Goal: Complete application form: Complete application form

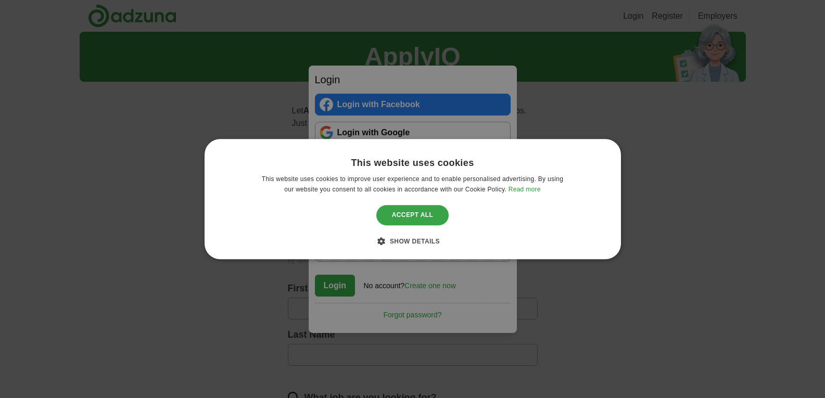
click at [411, 210] on div "Accept all" at bounding box center [412, 215] width 73 height 20
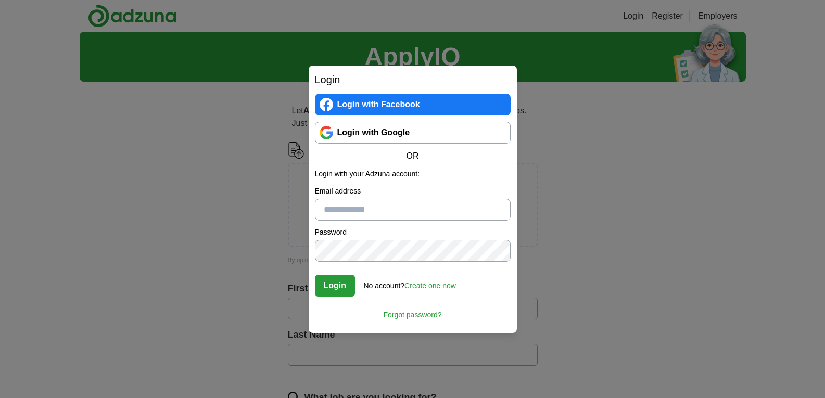
click at [432, 285] on link "Create one now" at bounding box center [430, 285] width 52 height 8
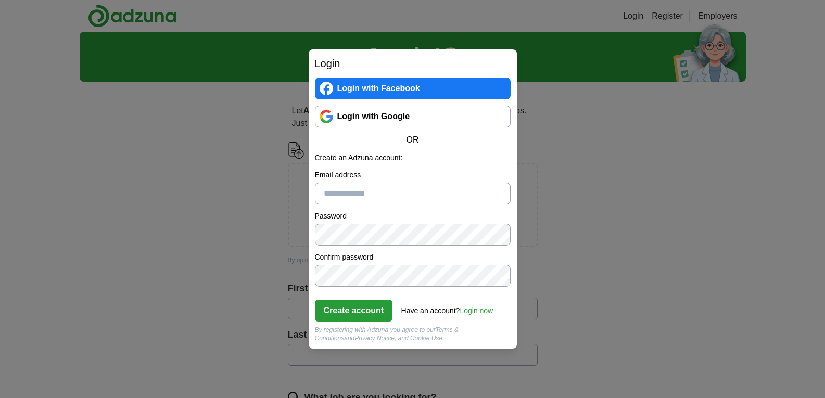
click at [382, 185] on input "Email address" at bounding box center [413, 194] width 196 height 22
type input "**********"
click button "Create account" at bounding box center [354, 311] width 78 height 22
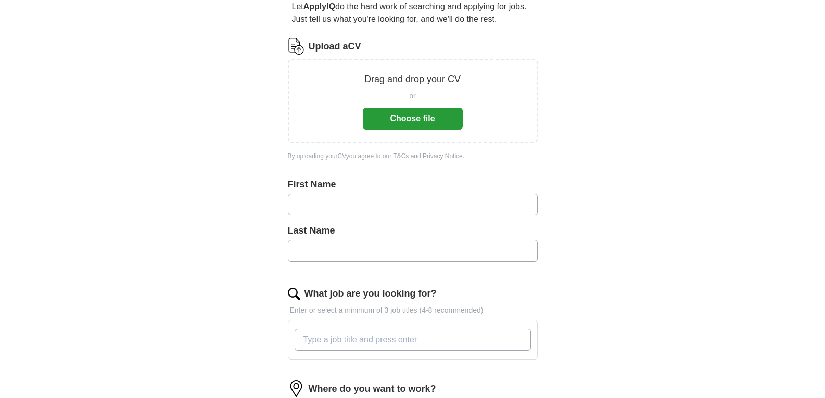
scroll to position [106, 0]
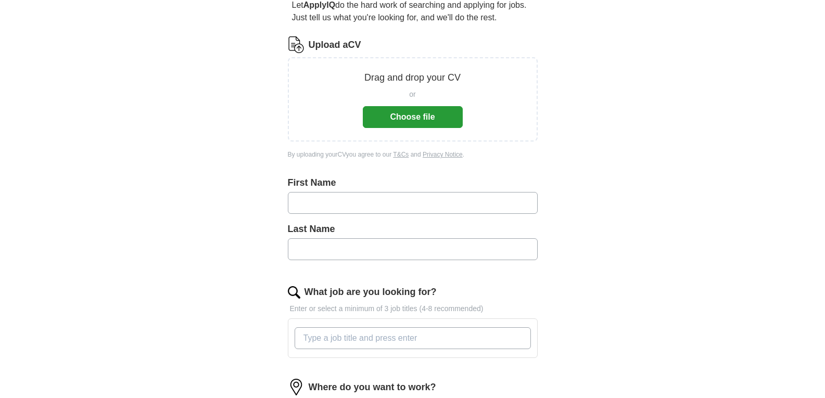
click at [408, 119] on button "Choose file" at bounding box center [413, 117] width 100 height 22
click at [419, 125] on button "Choose file" at bounding box center [413, 117] width 100 height 22
click at [422, 101] on div "or Choose file" at bounding box center [413, 106] width 100 height 43
click at [419, 109] on button "Choose file" at bounding box center [413, 117] width 100 height 22
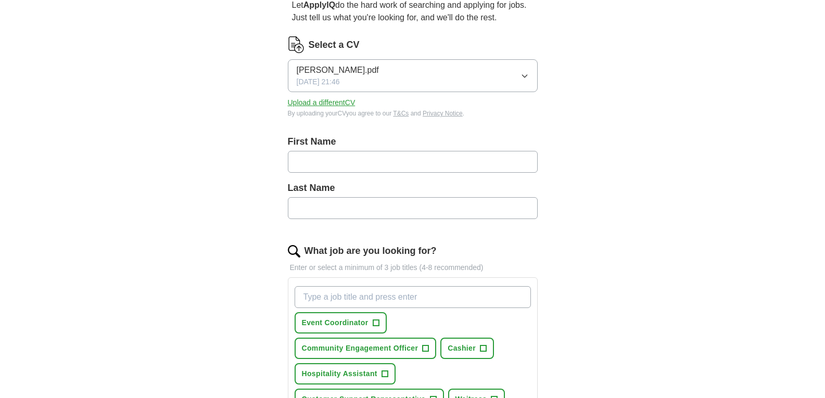
click at [353, 159] on input "text" at bounding box center [413, 162] width 250 height 22
type input "******"
type input "**********"
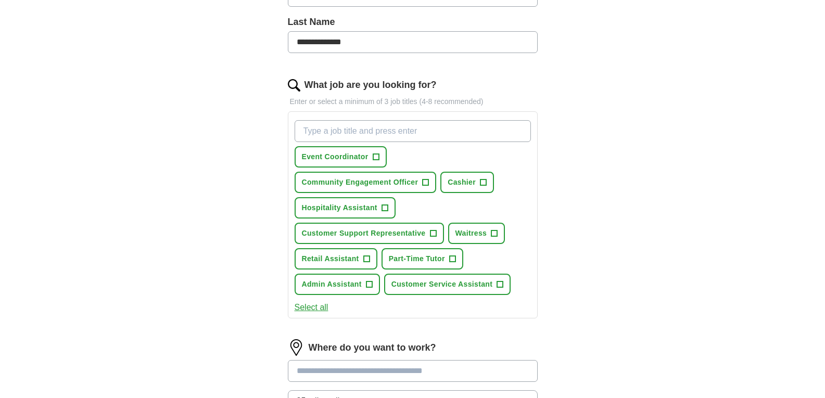
scroll to position [272, 0]
click at [371, 258] on button "Retail Assistant +" at bounding box center [335, 258] width 83 height 21
click at [459, 253] on button "Part-Time Tutor +" at bounding box center [422, 258] width 82 height 21
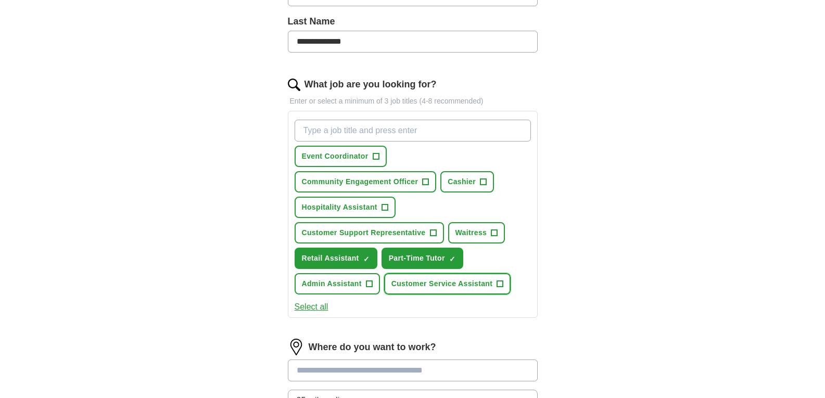
click at [488, 278] on span "Customer Service Assistant" at bounding box center [441, 283] width 101 height 11
click at [492, 233] on span "+" at bounding box center [494, 233] width 6 height 8
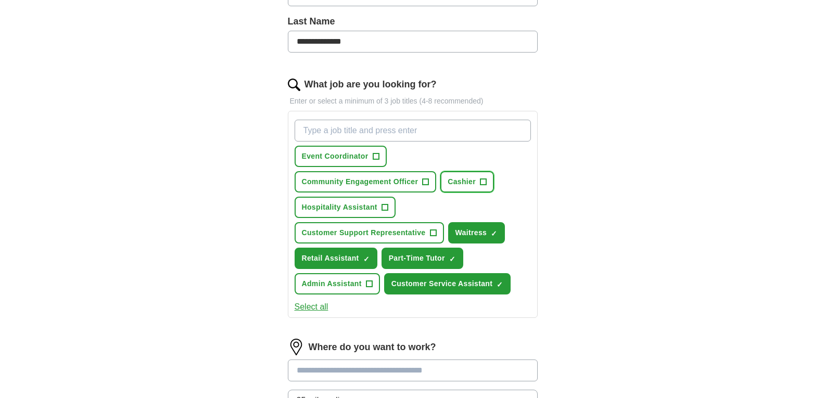
click at [465, 178] on span "Cashier" at bounding box center [461, 181] width 28 height 11
click at [363, 208] on span "Hospitality Assistant" at bounding box center [339, 207] width 75 height 11
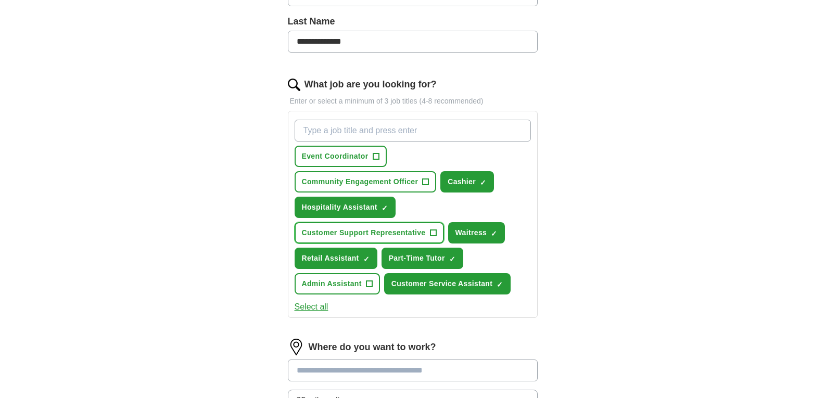
click at [384, 239] on button "Customer Support Representative +" at bounding box center [368, 232] width 149 height 21
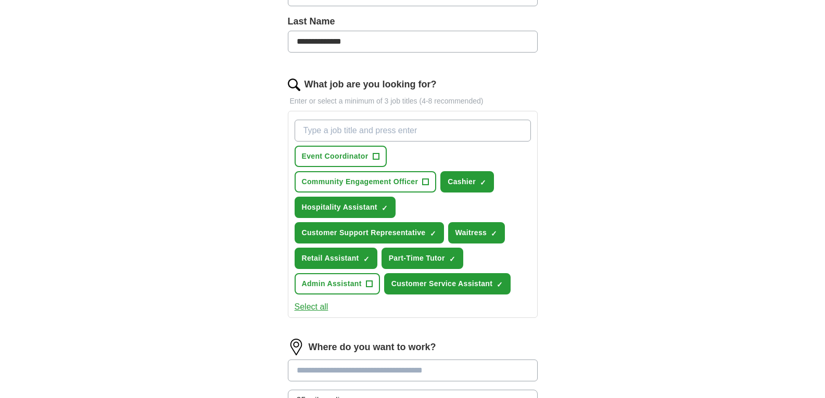
click at [355, 144] on div "Event Coordinator + Community Engagement Officer + Cashier ✓ × Hospitality Assi…" at bounding box center [412, 206] width 240 height 183
click at [357, 148] on button "Event Coordinator +" at bounding box center [340, 156] width 92 height 21
click at [364, 175] on button "Community Engagement Officer +" at bounding box center [365, 181] width 142 height 21
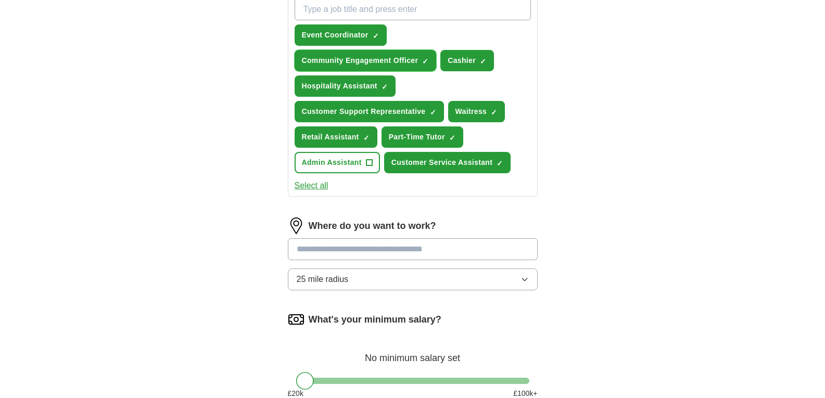
scroll to position [394, 0]
click at [310, 179] on button "Select all" at bounding box center [311, 185] width 34 height 12
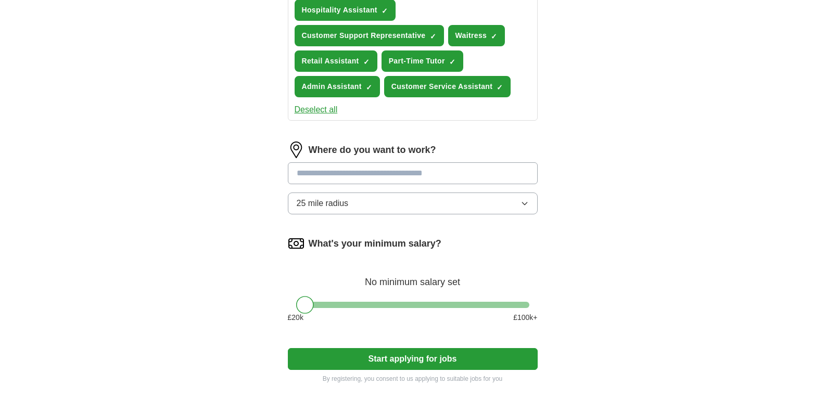
scroll to position [471, 0]
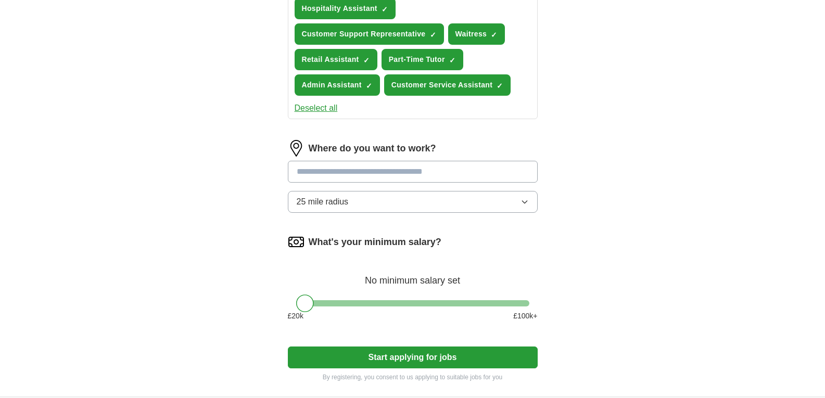
click at [336, 201] on span "25 mile radius" at bounding box center [323, 202] width 52 height 12
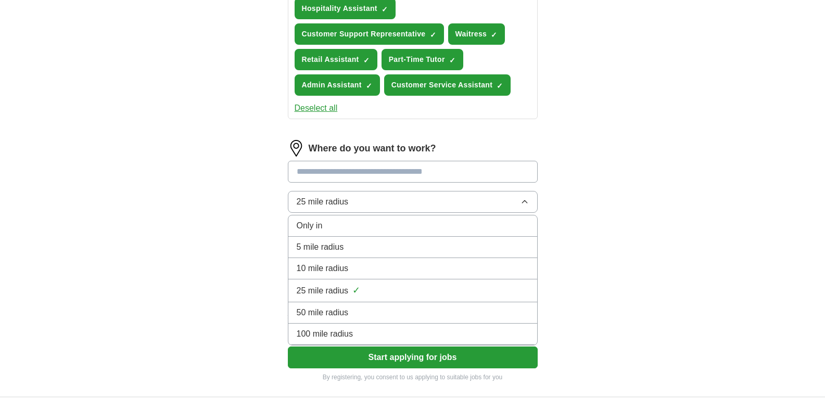
click at [335, 241] on span "5 mile radius" at bounding box center [320, 247] width 47 height 12
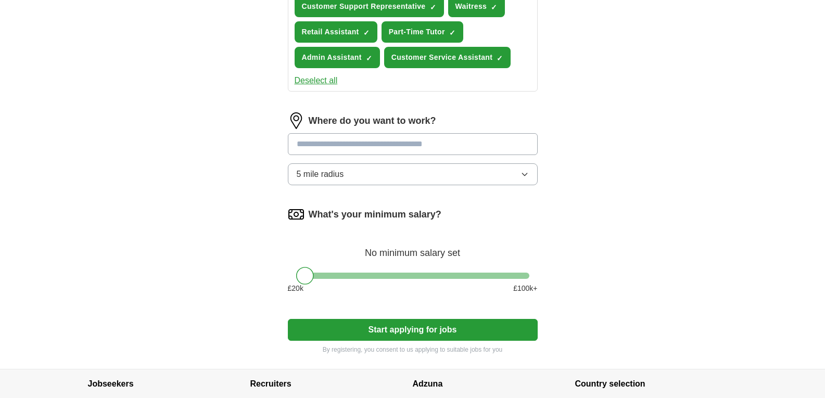
scroll to position [499, 0]
click at [364, 323] on button "Start applying for jobs" at bounding box center [413, 329] width 250 height 22
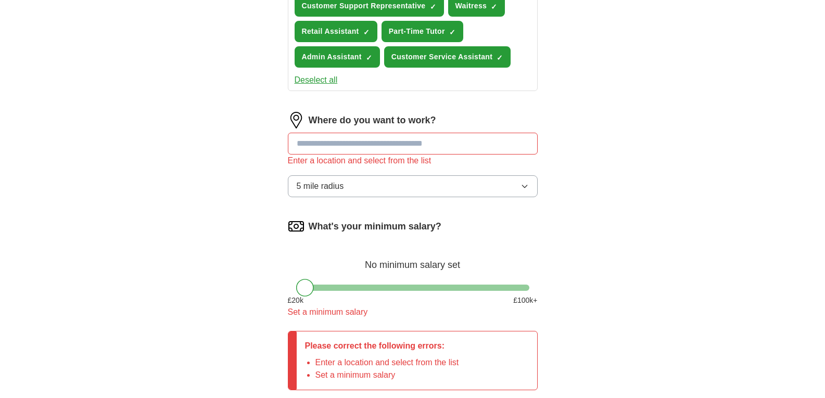
click at [355, 150] on input at bounding box center [413, 144] width 250 height 22
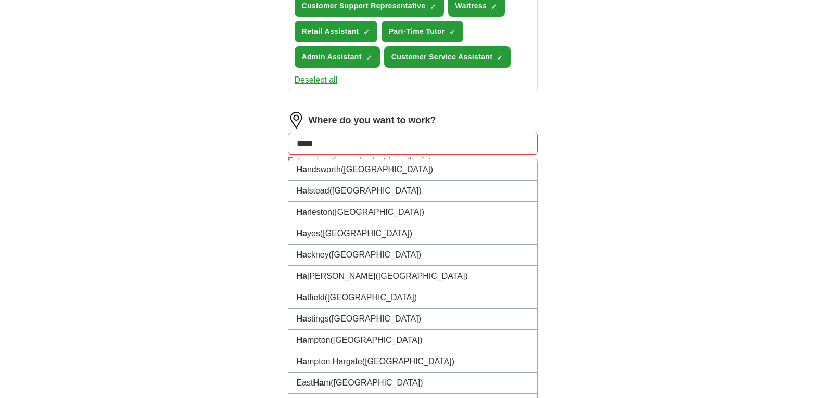
type input "******"
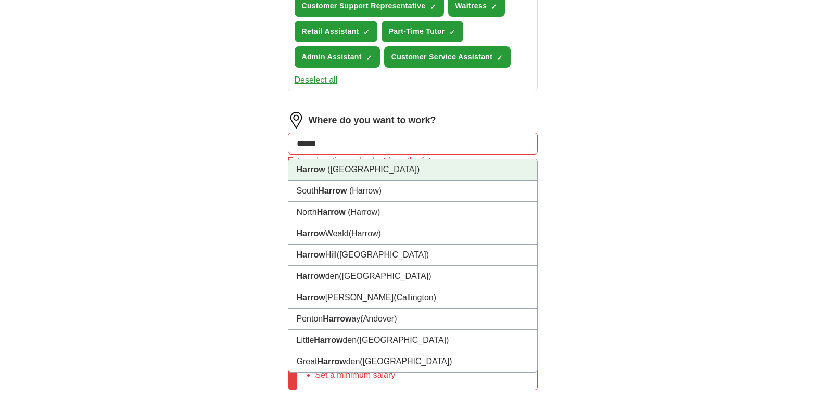
click at [354, 170] on span "([GEOGRAPHIC_DATA])" at bounding box center [373, 169] width 92 height 9
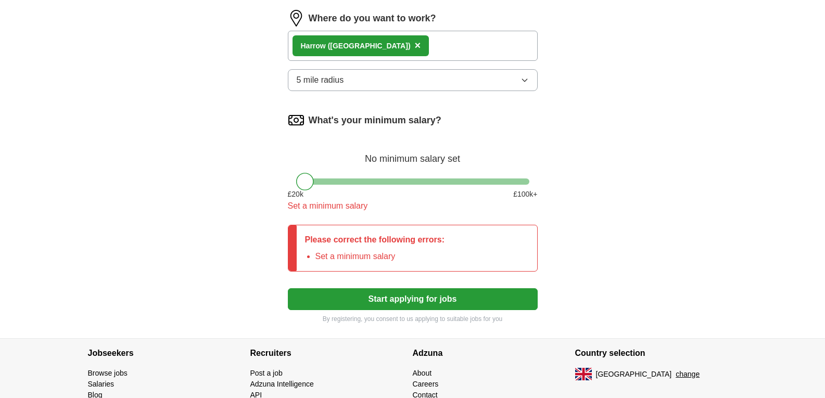
scroll to position [603, 0]
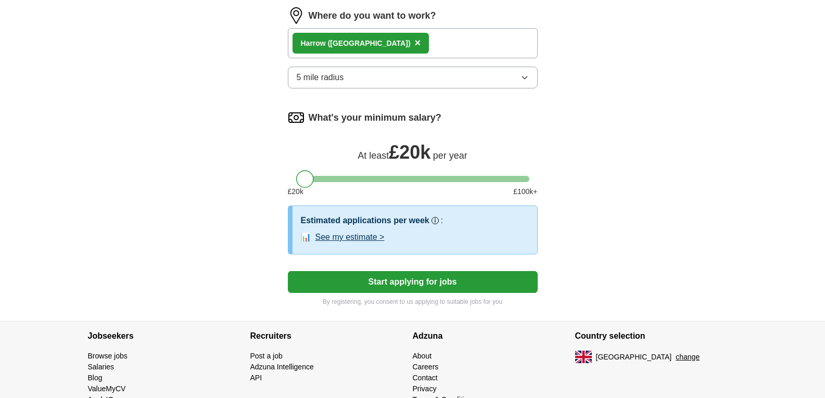
click at [303, 181] on div at bounding box center [305, 179] width 18 height 18
click at [388, 276] on button "Start applying for jobs" at bounding box center [413, 282] width 250 height 22
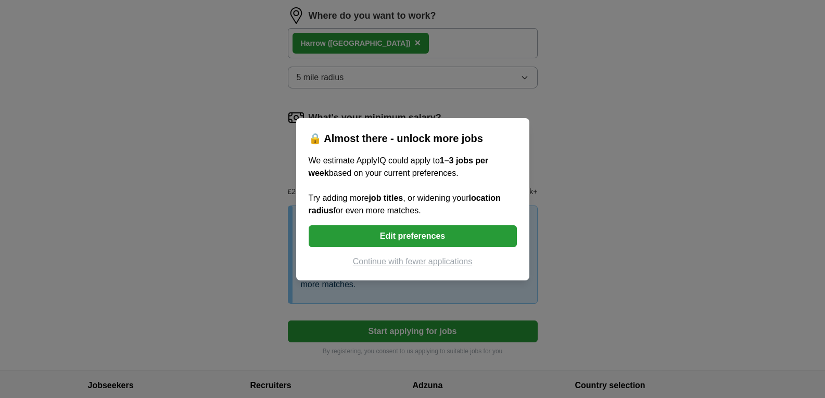
click at [419, 263] on button "Continue with fewer applications" at bounding box center [412, 261] width 208 height 12
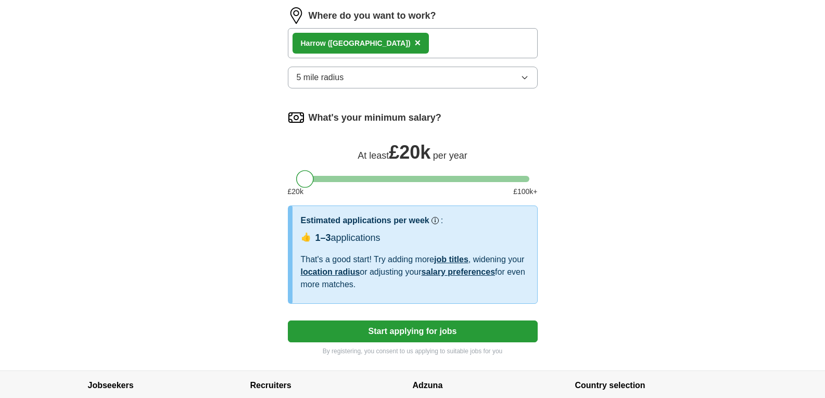
select select "**"
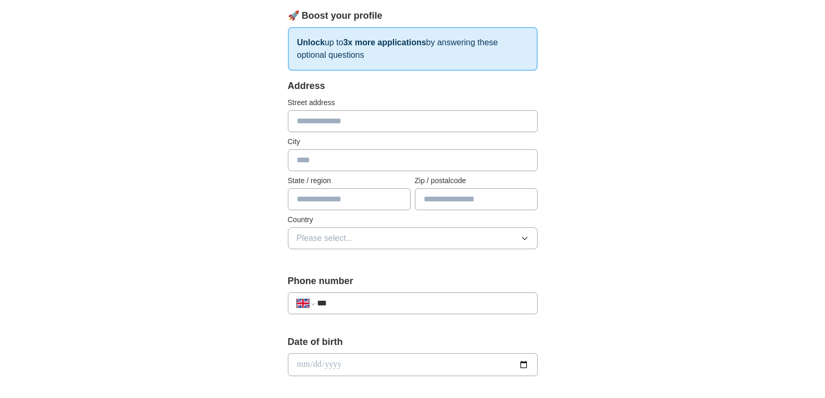
scroll to position [150, 0]
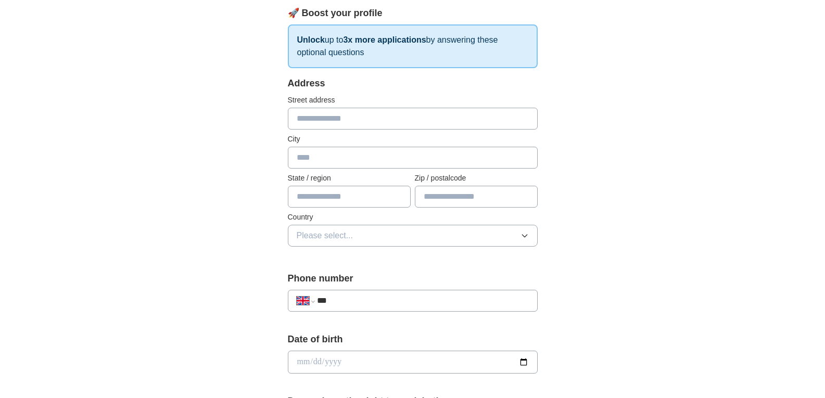
click at [357, 112] on input "text" at bounding box center [413, 119] width 250 height 22
type input "**"
type input "******"
type input "*******"
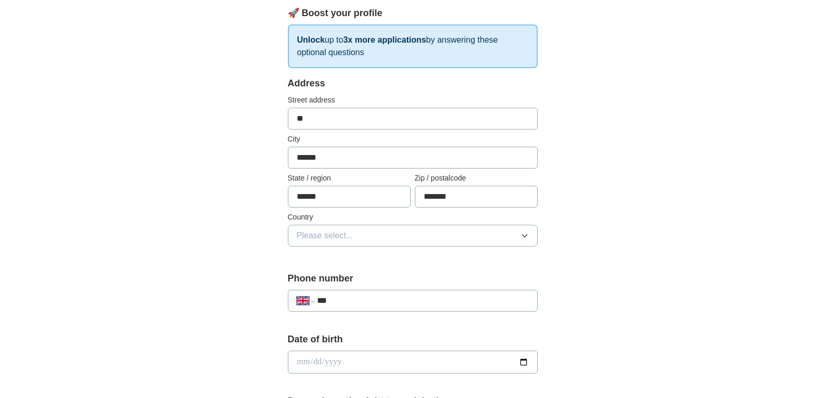
click at [395, 245] on button "Please select..." at bounding box center [413, 236] width 250 height 22
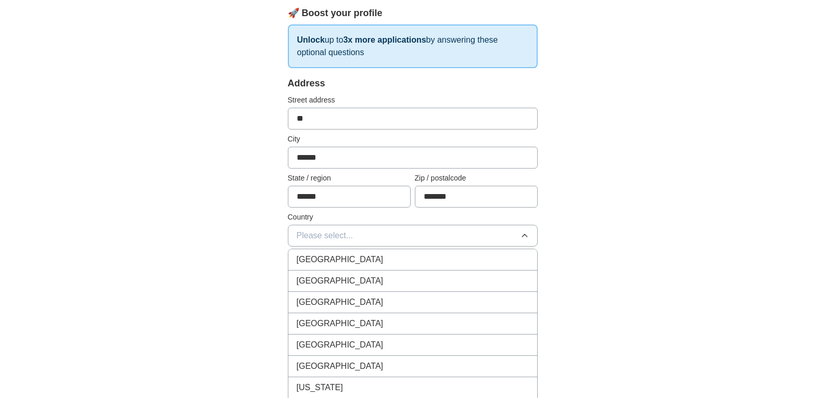
click at [414, 244] on button "Please select..." at bounding box center [413, 236] width 250 height 22
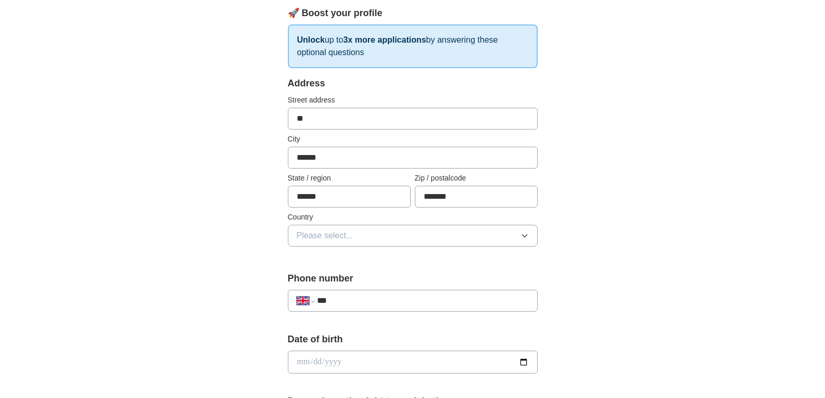
click at [414, 244] on button "Please select..." at bounding box center [413, 236] width 250 height 22
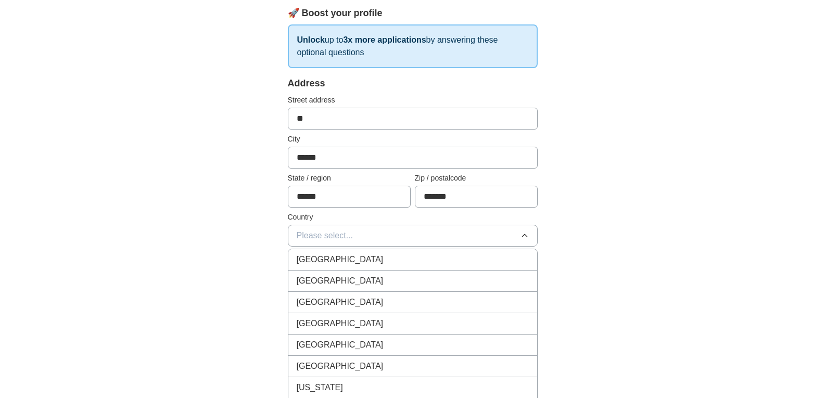
click at [349, 264] on span "[GEOGRAPHIC_DATA]" at bounding box center [340, 259] width 87 height 12
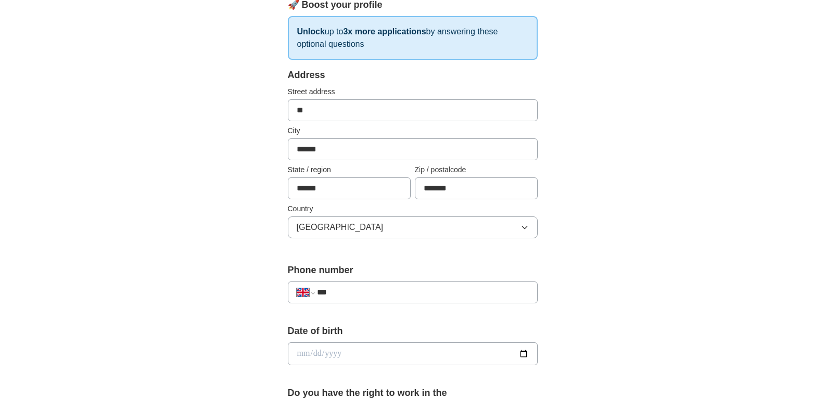
scroll to position [159, 0]
click at [365, 228] on button "[GEOGRAPHIC_DATA]" at bounding box center [413, 227] width 250 height 22
click at [587, 264] on div "**********" at bounding box center [413, 339] width 666 height 933
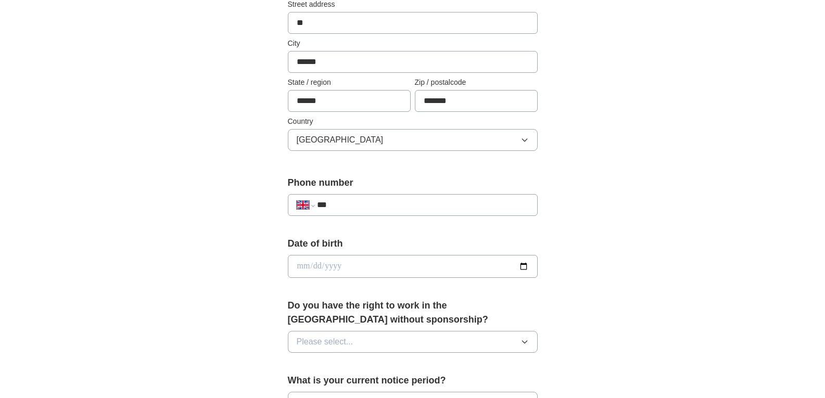
scroll to position [246, 0]
click at [480, 223] on div "**********" at bounding box center [413, 199] width 250 height 48
click at [462, 203] on input "***" at bounding box center [422, 204] width 211 height 12
type input "**********"
click at [372, 267] on input "date" at bounding box center [413, 265] width 250 height 23
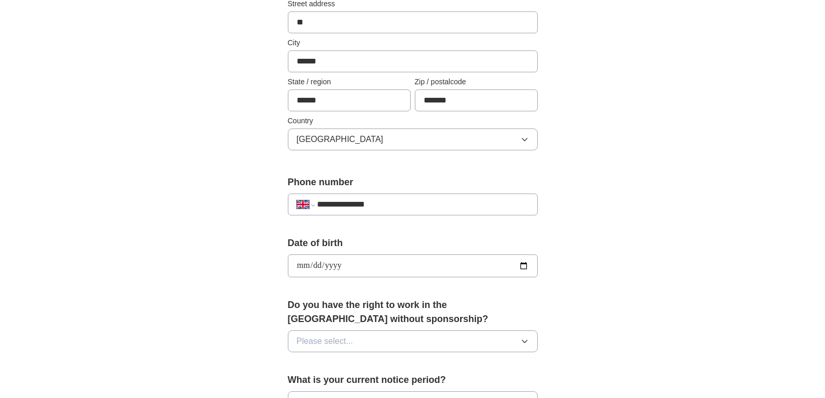
type input "**********"
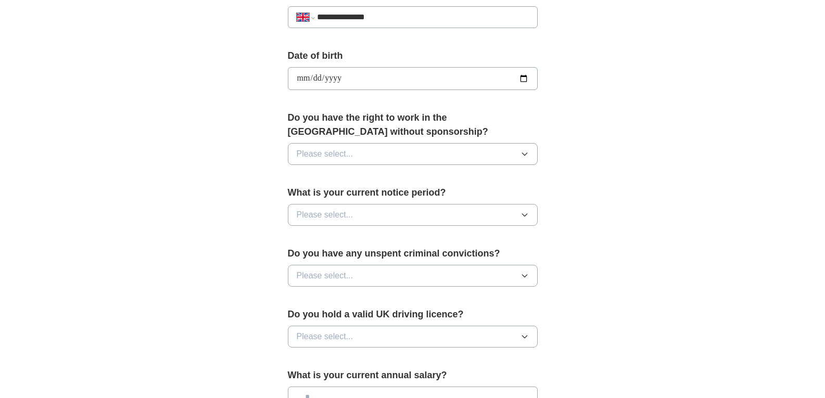
scroll to position [437, 0]
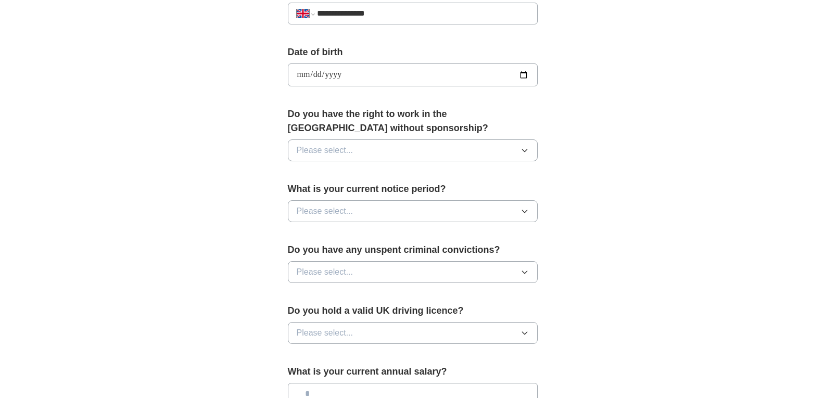
click at [359, 150] on button "Please select..." at bounding box center [413, 150] width 250 height 22
click at [352, 176] on div "Yes" at bounding box center [413, 174] width 232 height 12
click at [383, 215] on button "Please select..." at bounding box center [413, 211] width 250 height 22
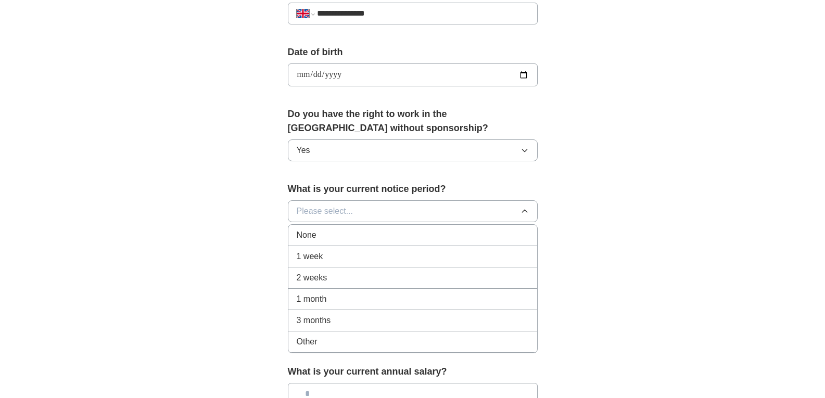
click at [376, 239] on div "None" at bounding box center [413, 235] width 232 height 12
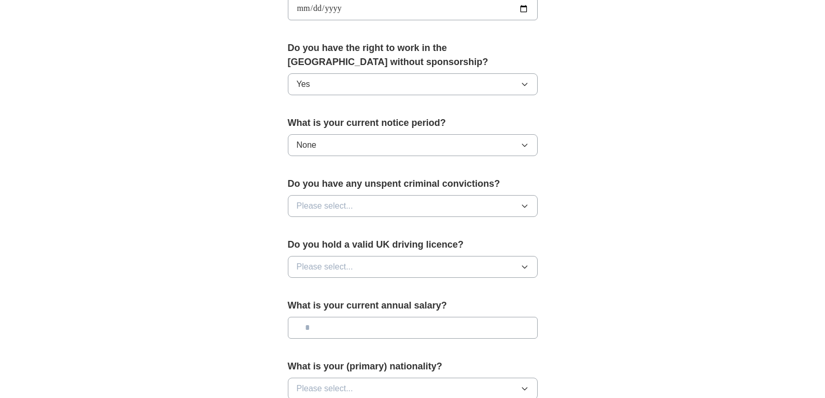
scroll to position [509, 0]
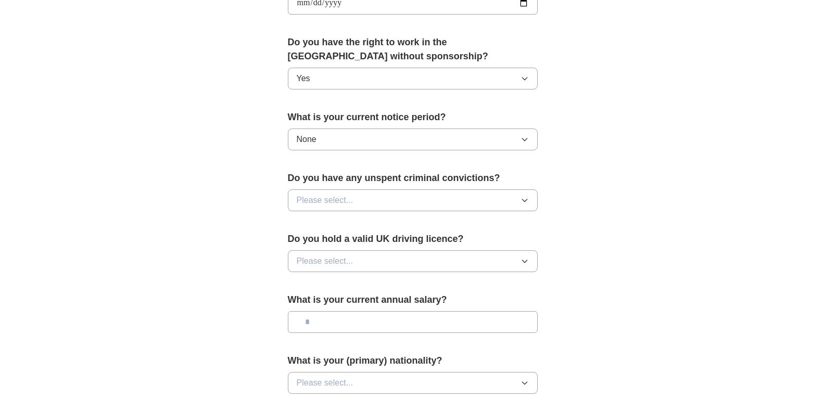
click at [376, 197] on button "Please select..." at bounding box center [413, 200] width 250 height 22
click at [355, 248] on div "No" at bounding box center [413, 245] width 232 height 12
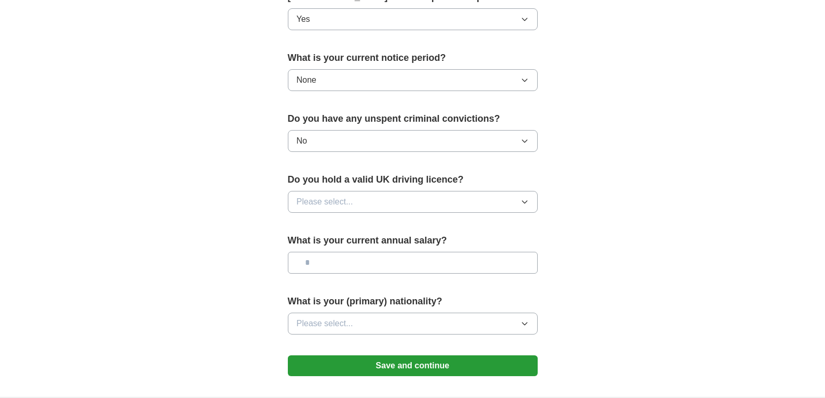
scroll to position [569, 0]
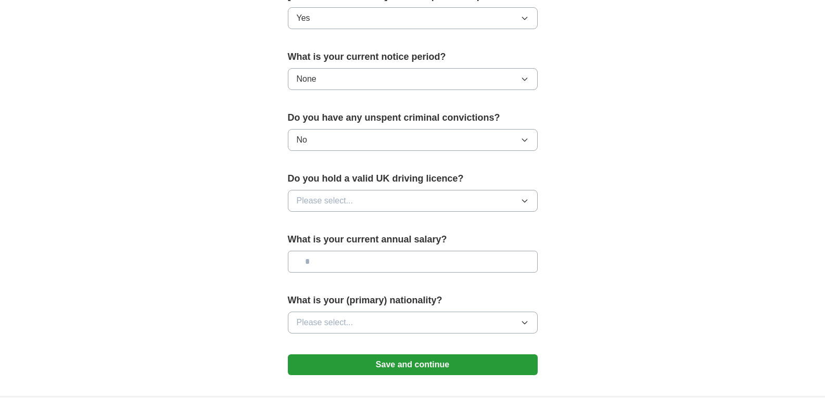
click at [357, 211] on button "Please select..." at bounding box center [413, 201] width 250 height 22
click at [334, 228] on div "Yes" at bounding box center [413, 224] width 232 height 12
click at [341, 271] on input "text" at bounding box center [413, 262] width 250 height 22
type input "******"
click at [330, 313] on button "Please select..." at bounding box center [413, 323] width 250 height 22
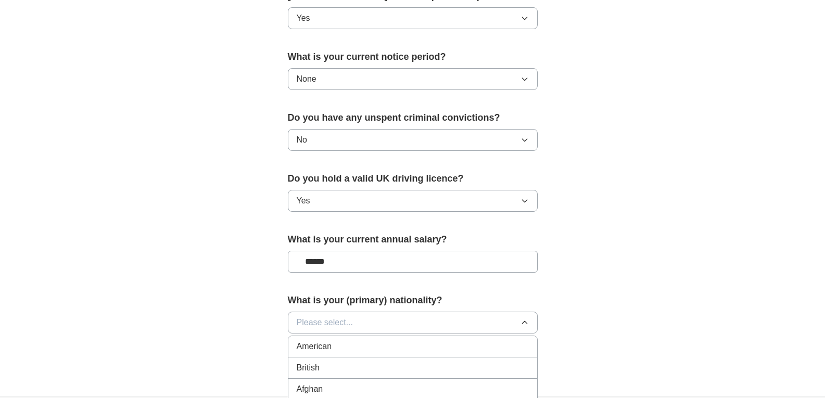
click at [391, 320] on button "Please select..." at bounding box center [413, 323] width 250 height 22
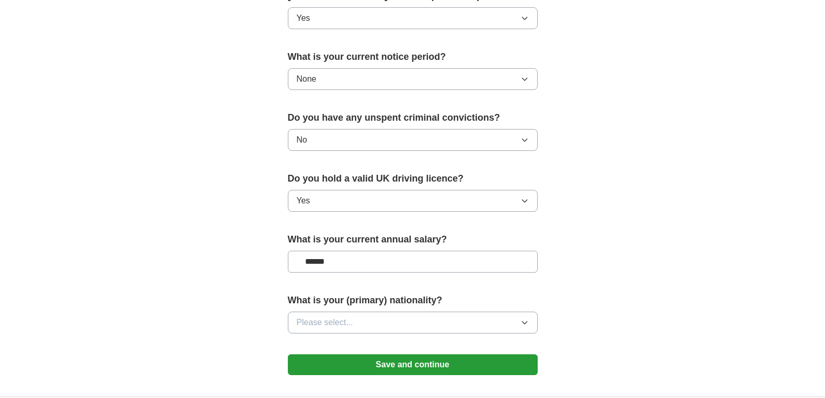
click at [391, 320] on button "Please select..." at bounding box center [413, 323] width 250 height 22
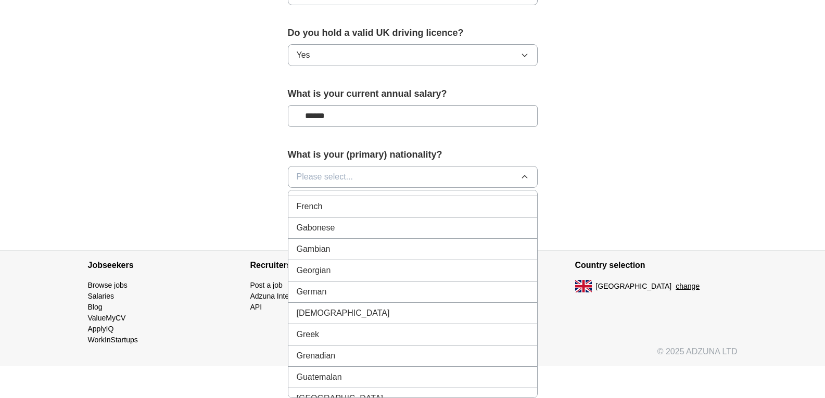
scroll to position [1342, 0]
click at [354, 196] on li "French" at bounding box center [412, 202] width 249 height 21
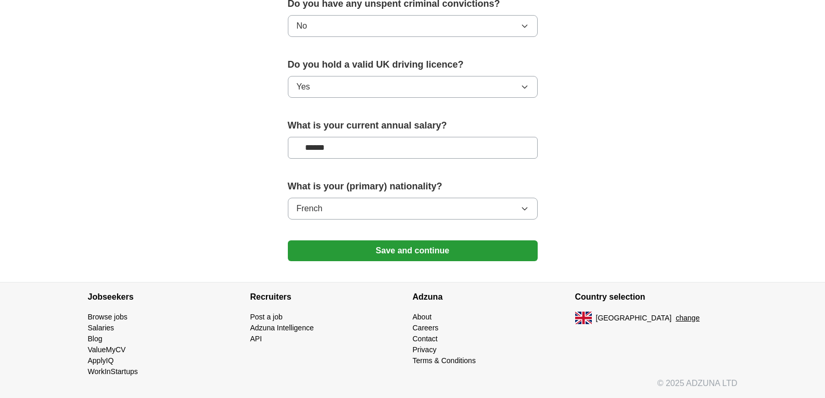
scroll to position [683, 0]
click at [389, 252] on button "Save and continue" at bounding box center [413, 250] width 250 height 21
